Goal: Check status: Check status

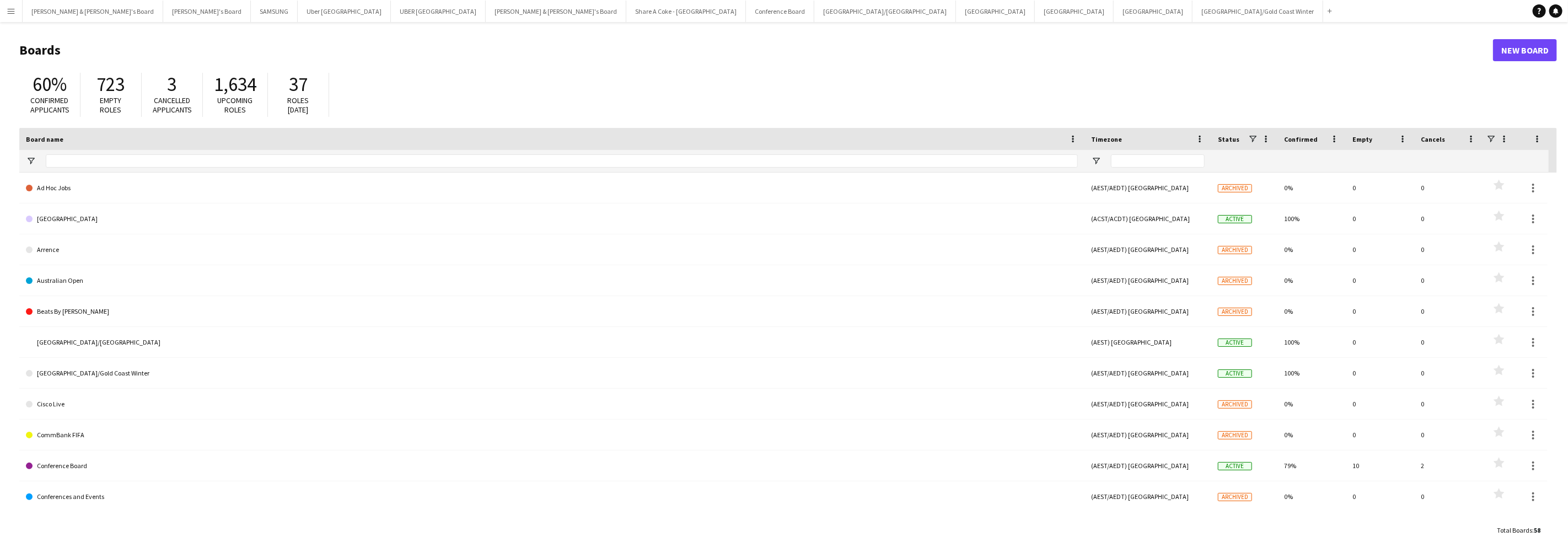
click at [5, 15] on button "Menu" at bounding box center [11, 11] width 22 height 22
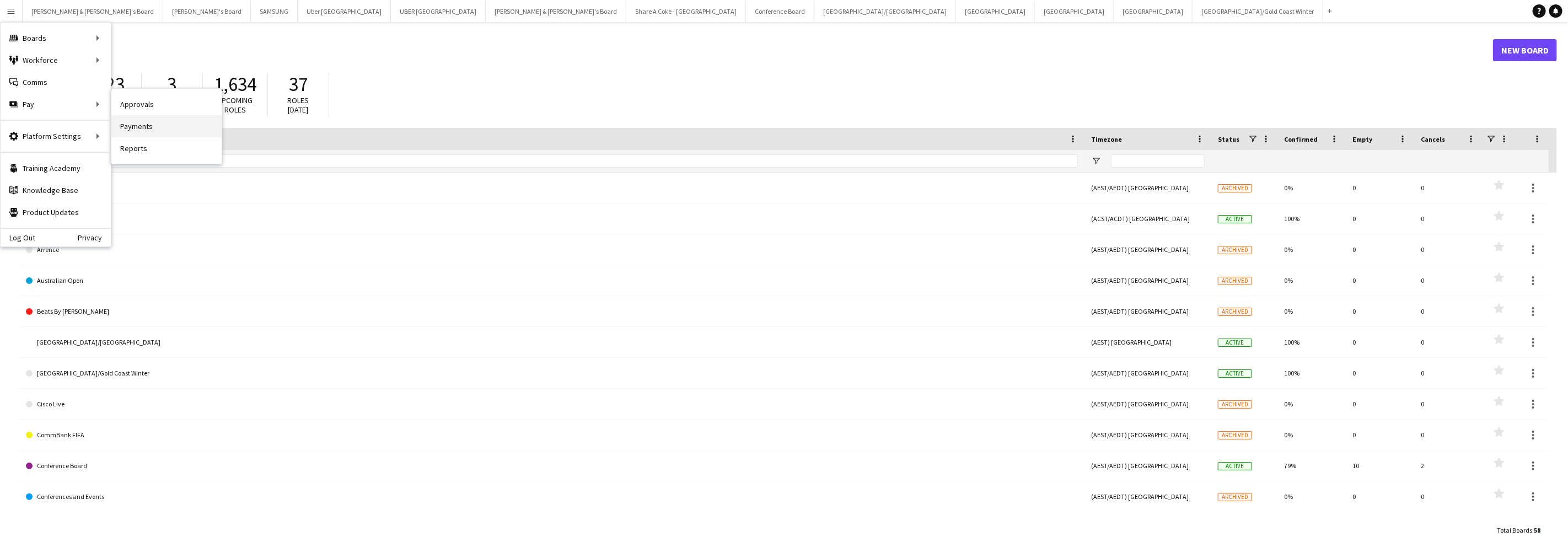
click at [136, 125] on link "Payments" at bounding box center [166, 126] width 110 height 22
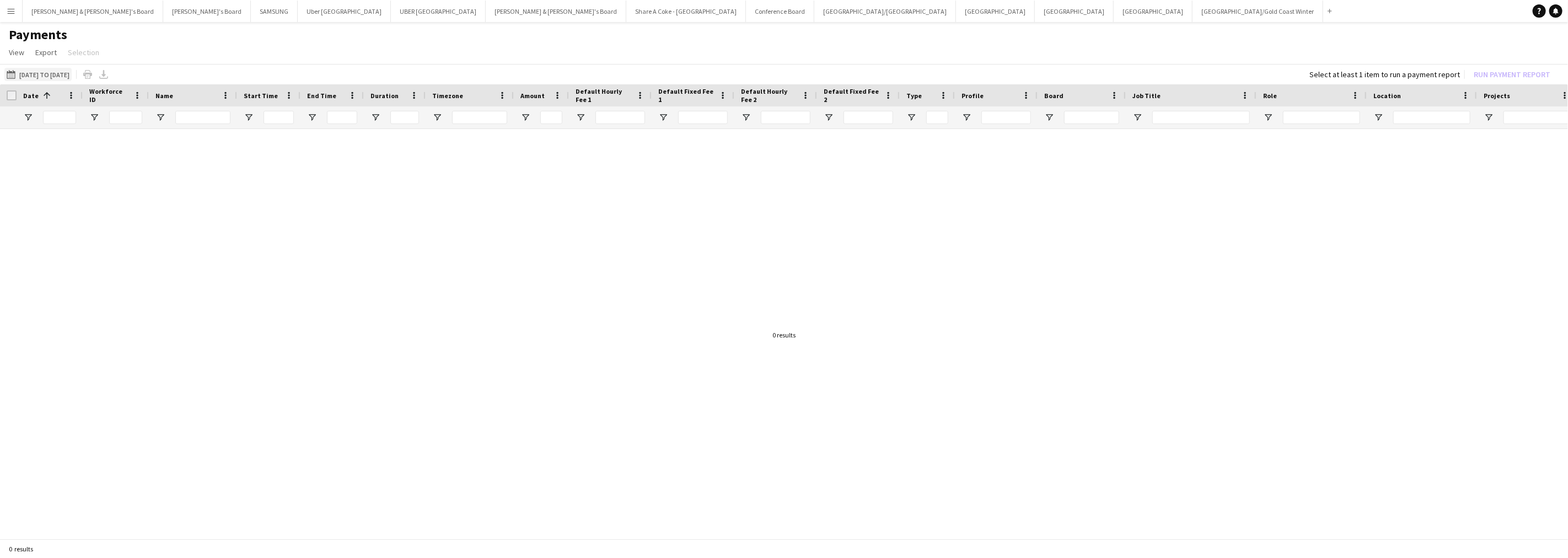
click at [71, 74] on button "[DATE] to [DATE] [DATE] to [DATE]" at bounding box center [38, 74] width 68 height 13
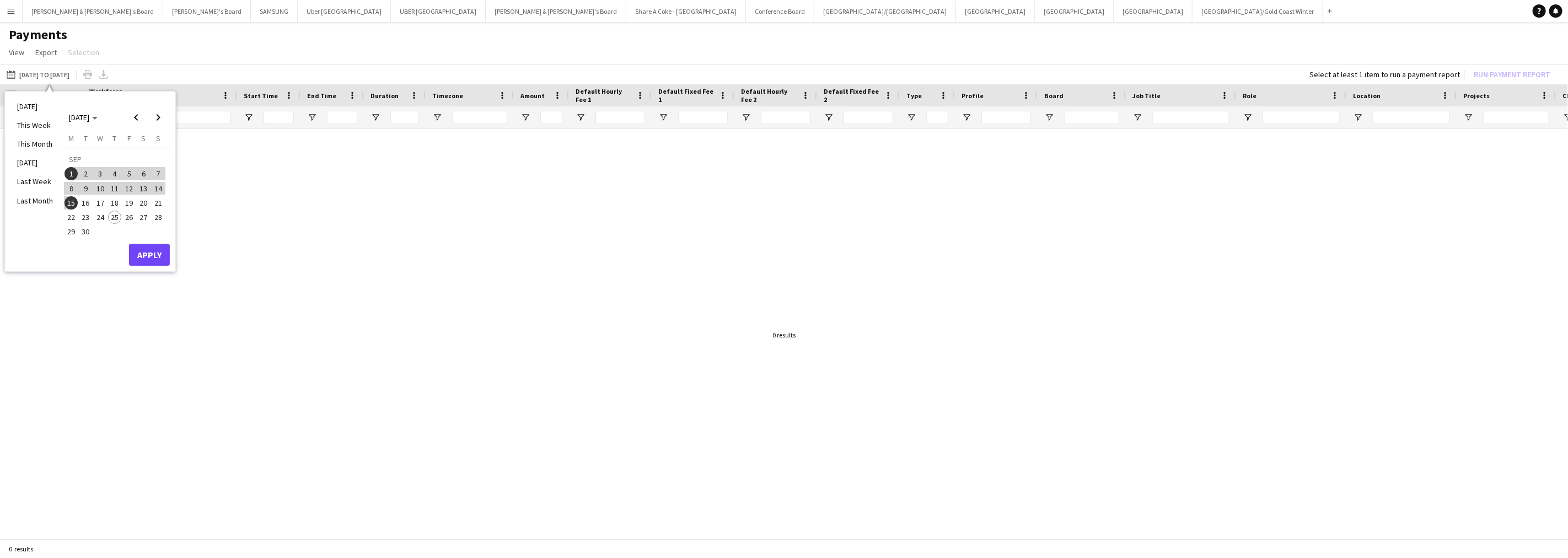
click at [74, 172] on span "1" at bounding box center [71, 173] width 13 height 13
click at [83, 229] on span "30" at bounding box center [86, 232] width 13 height 13
click at [144, 251] on button "Apply" at bounding box center [150, 254] width 41 height 22
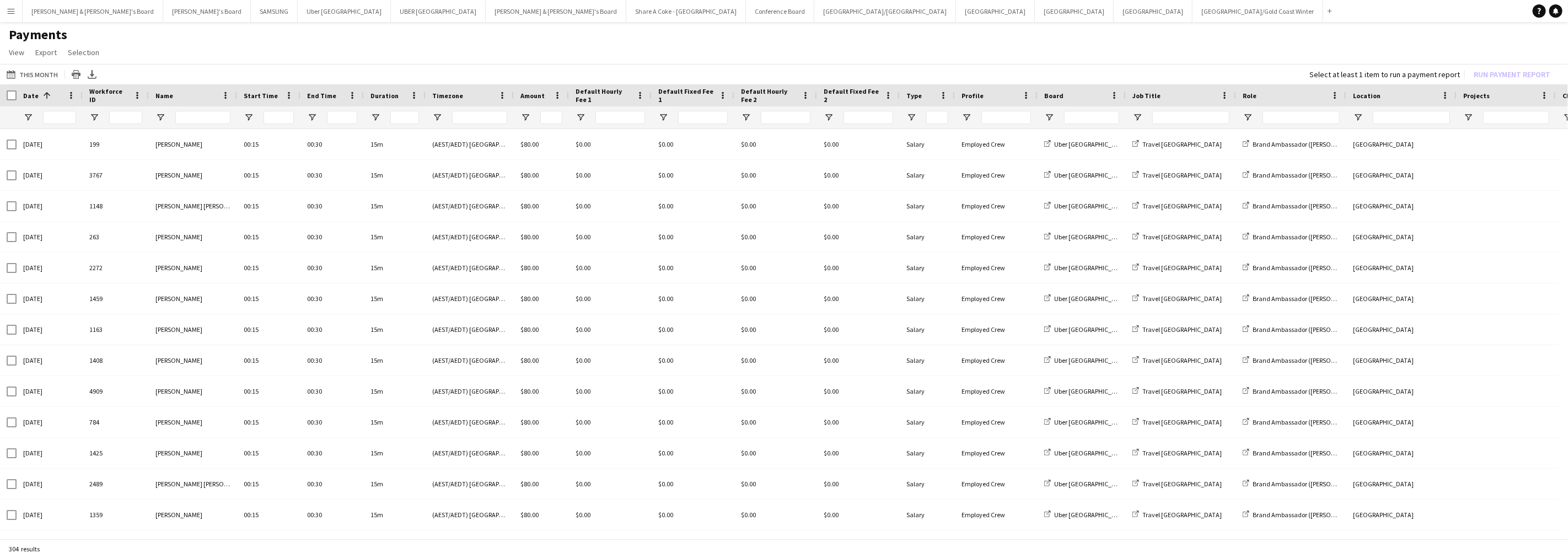
click at [1174, 108] on div at bounding box center [1191, 117] width 77 height 22
click at [1174, 111] on input "Job Title Filter Input" at bounding box center [1191, 117] width 77 height 13
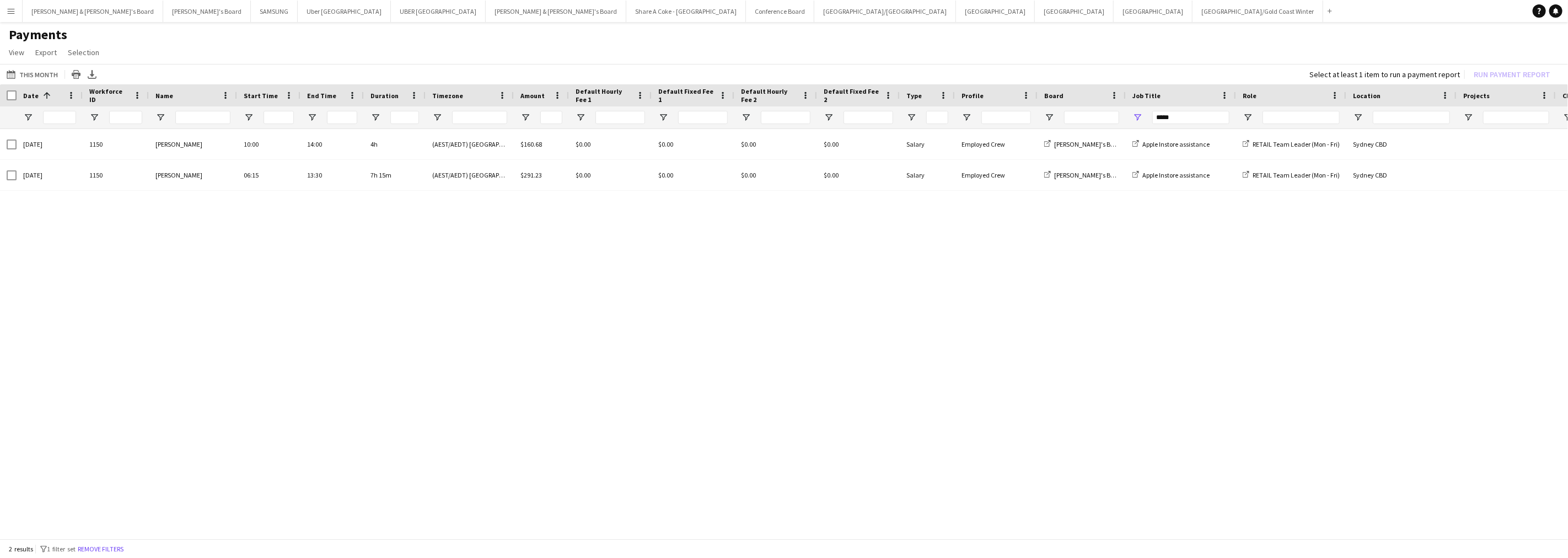
click at [9, 88] on div at bounding box center [8, 95] width 17 height 22
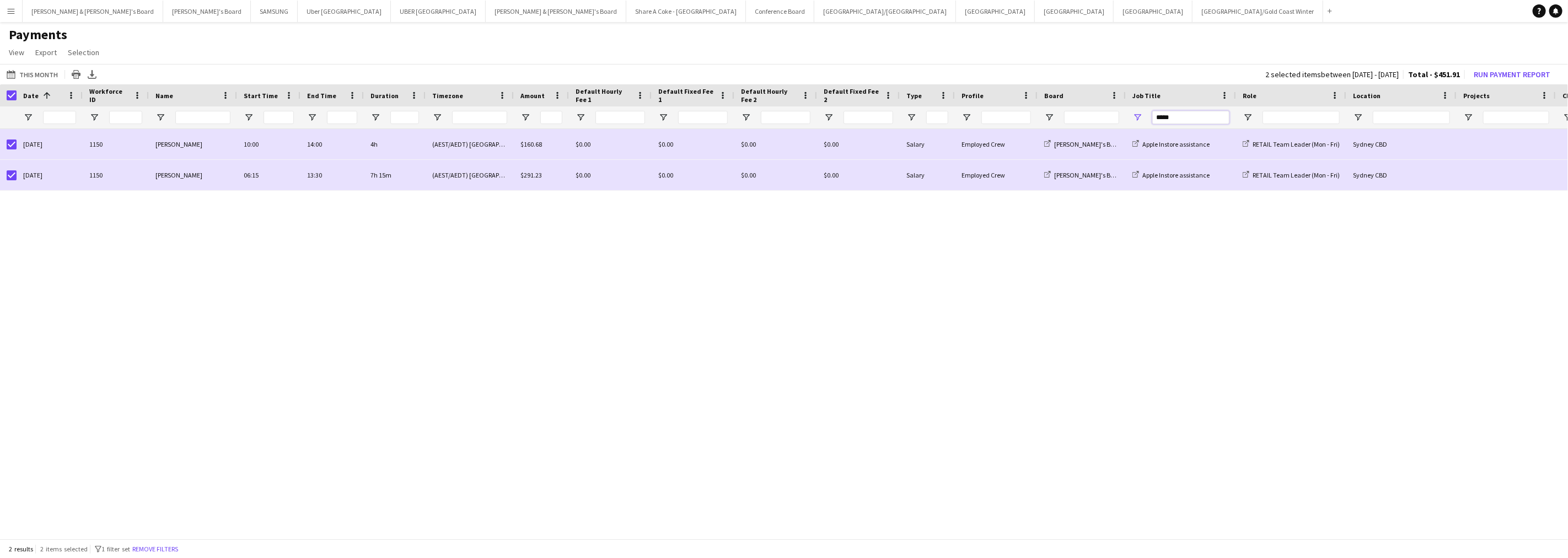
drag, startPoint x: 1185, startPoint y: 112, endPoint x: 1116, endPoint y: 118, distance: 69.3
click at [1116, 118] on div at bounding box center [921, 117] width 1842 height 22
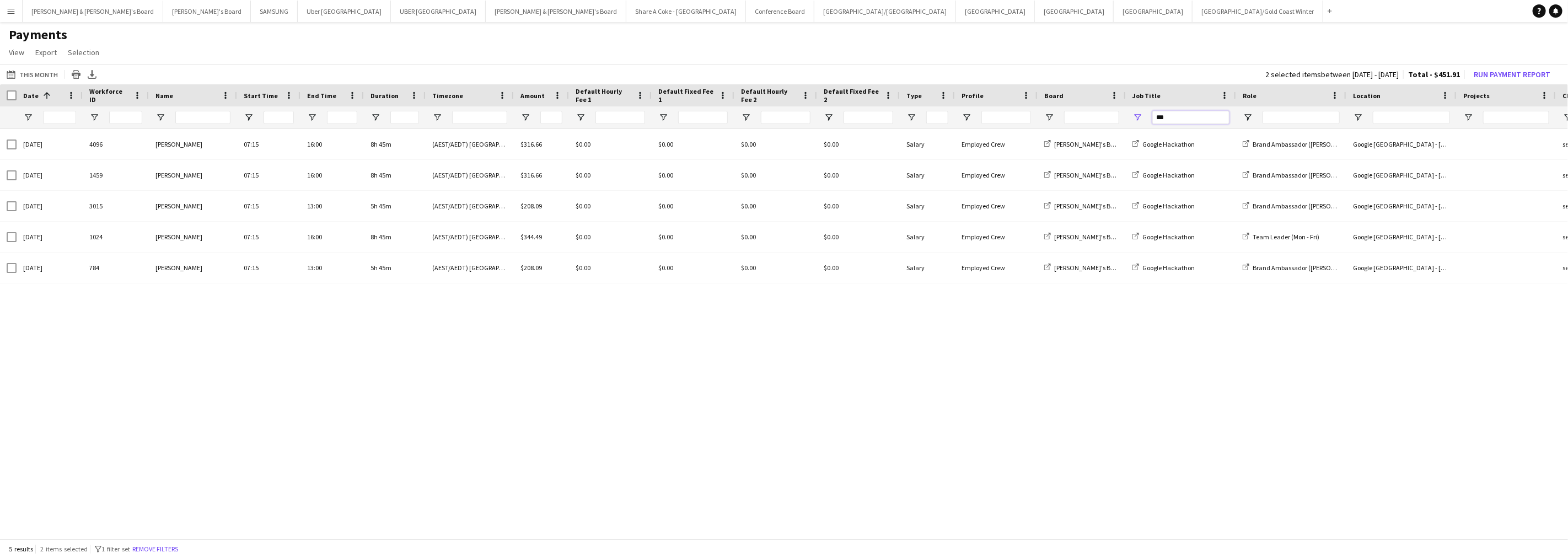
type input "***"
